Goal: Find specific page/section: Find specific page/section

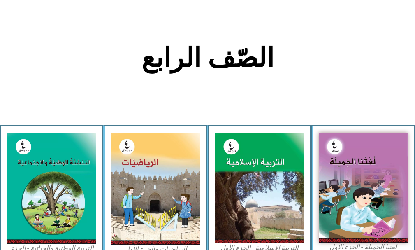
scroll to position [247, 0]
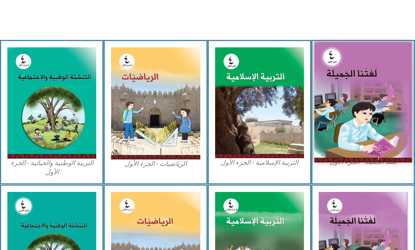
click at [360, 78] on img at bounding box center [363, 102] width 98 height 121
click at [362, 123] on img at bounding box center [363, 102] width 98 height 121
click at [365, 156] on img at bounding box center [363, 102] width 98 height 121
click at [370, 117] on img at bounding box center [363, 102] width 98 height 121
click at [348, 96] on img at bounding box center [363, 102] width 98 height 121
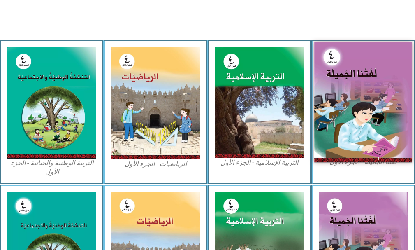
click at [348, 96] on img at bounding box center [363, 102] width 98 height 121
click at [352, 73] on img at bounding box center [363, 102] width 98 height 121
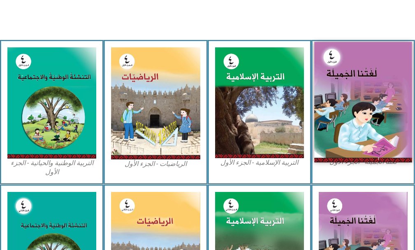
click at [374, 63] on img at bounding box center [363, 102] width 98 height 121
